Goal: Task Accomplishment & Management: Manage account settings

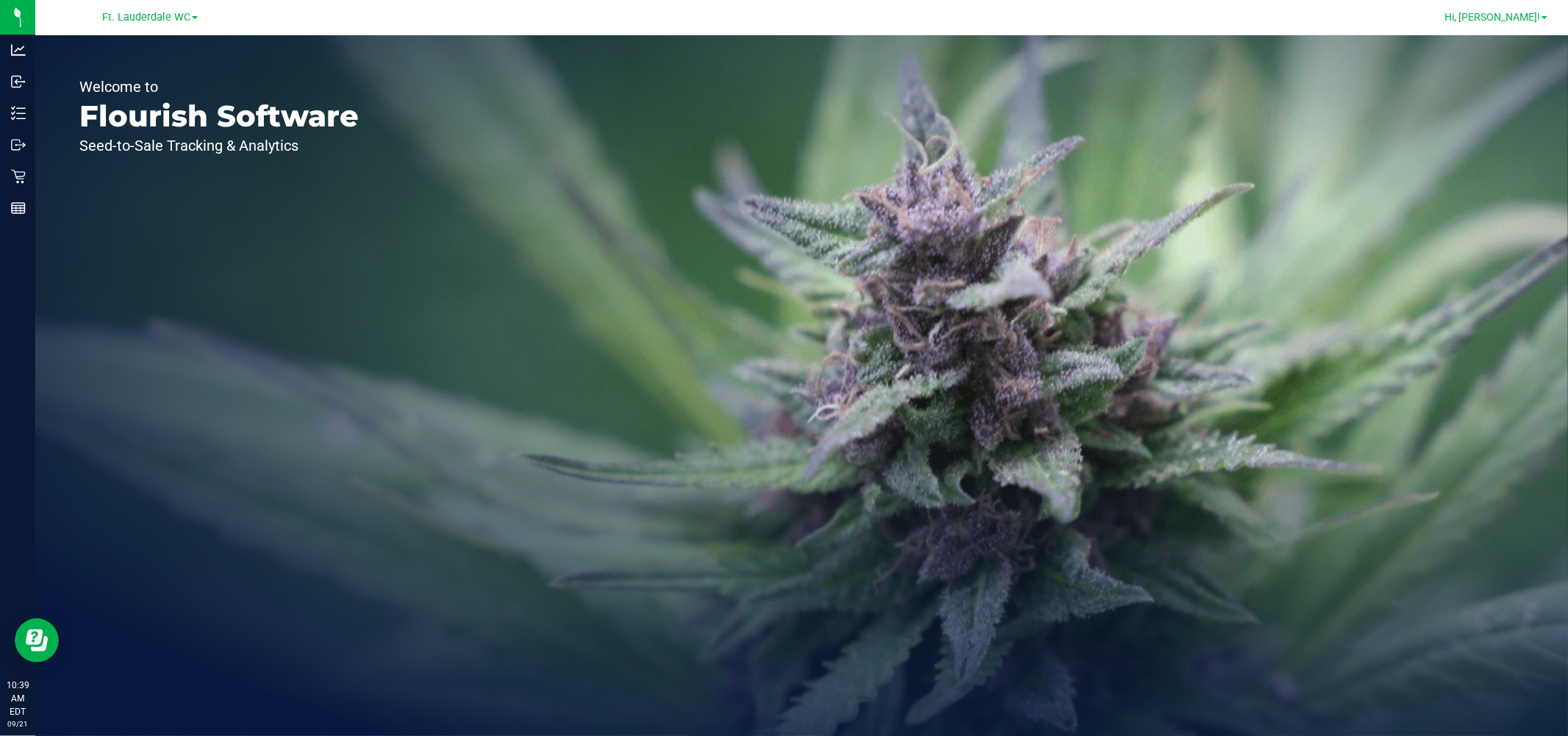
click at [1530, 15] on span "Hi, [PERSON_NAME]!" at bounding box center [1492, 17] width 96 height 12
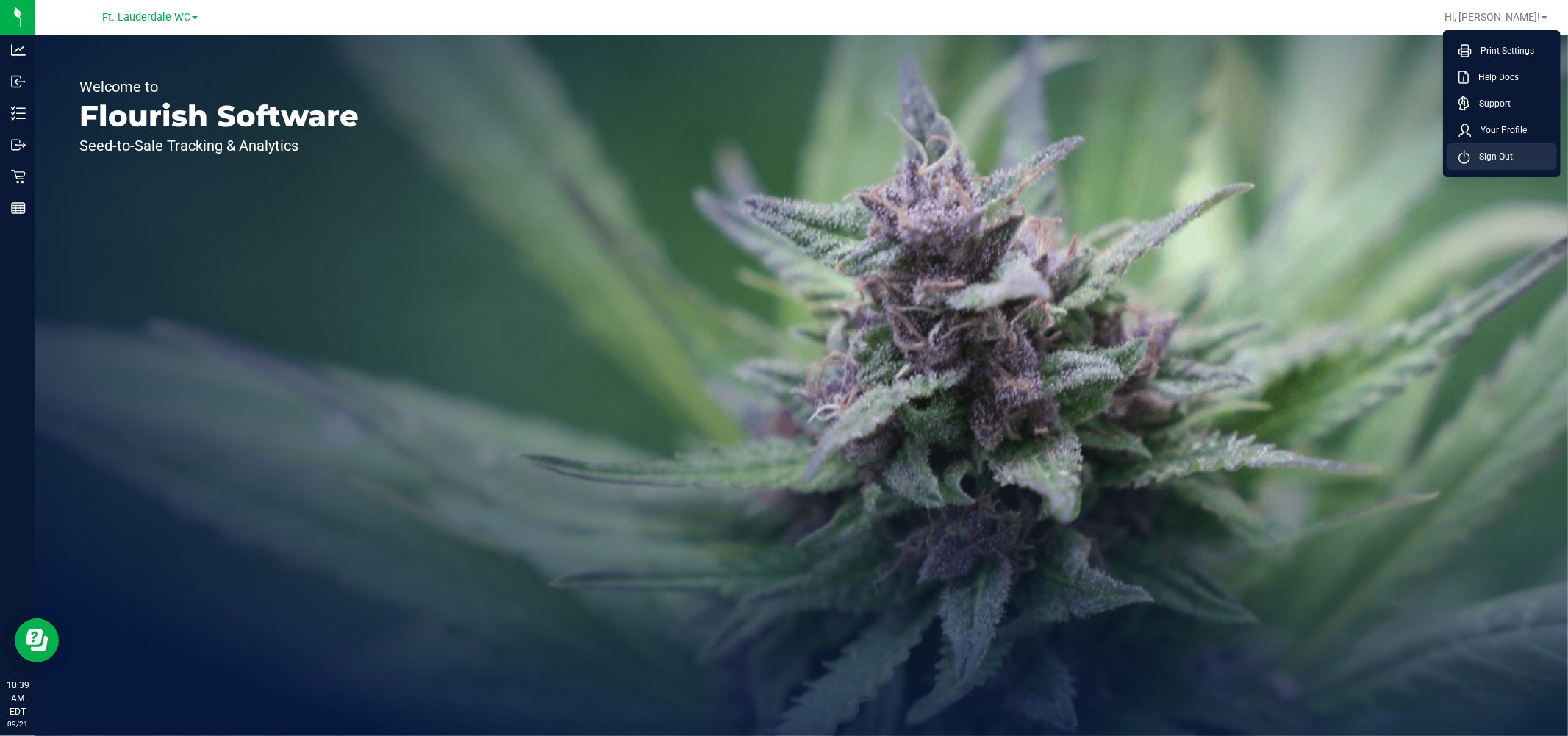
click at [1495, 149] on span "Sign Out" at bounding box center [1491, 156] width 42 height 14
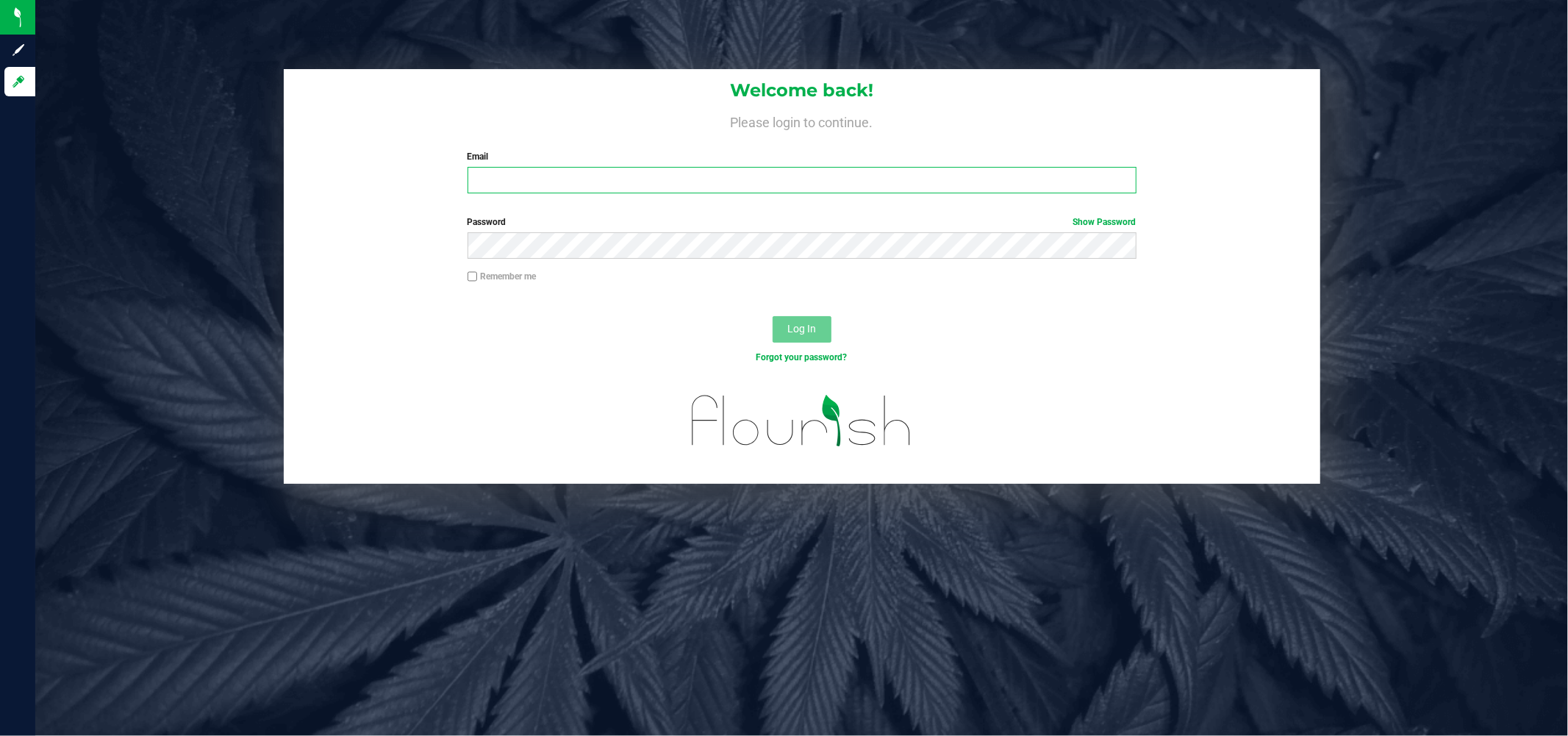
click at [604, 167] on input "Email" at bounding box center [802, 180] width 669 height 26
type input "[EMAIL_ADDRESS][DOMAIN_NAME]"
click at [773, 316] on button "Log In" at bounding box center [802, 329] width 59 height 26
